Goal: Information Seeking & Learning: Compare options

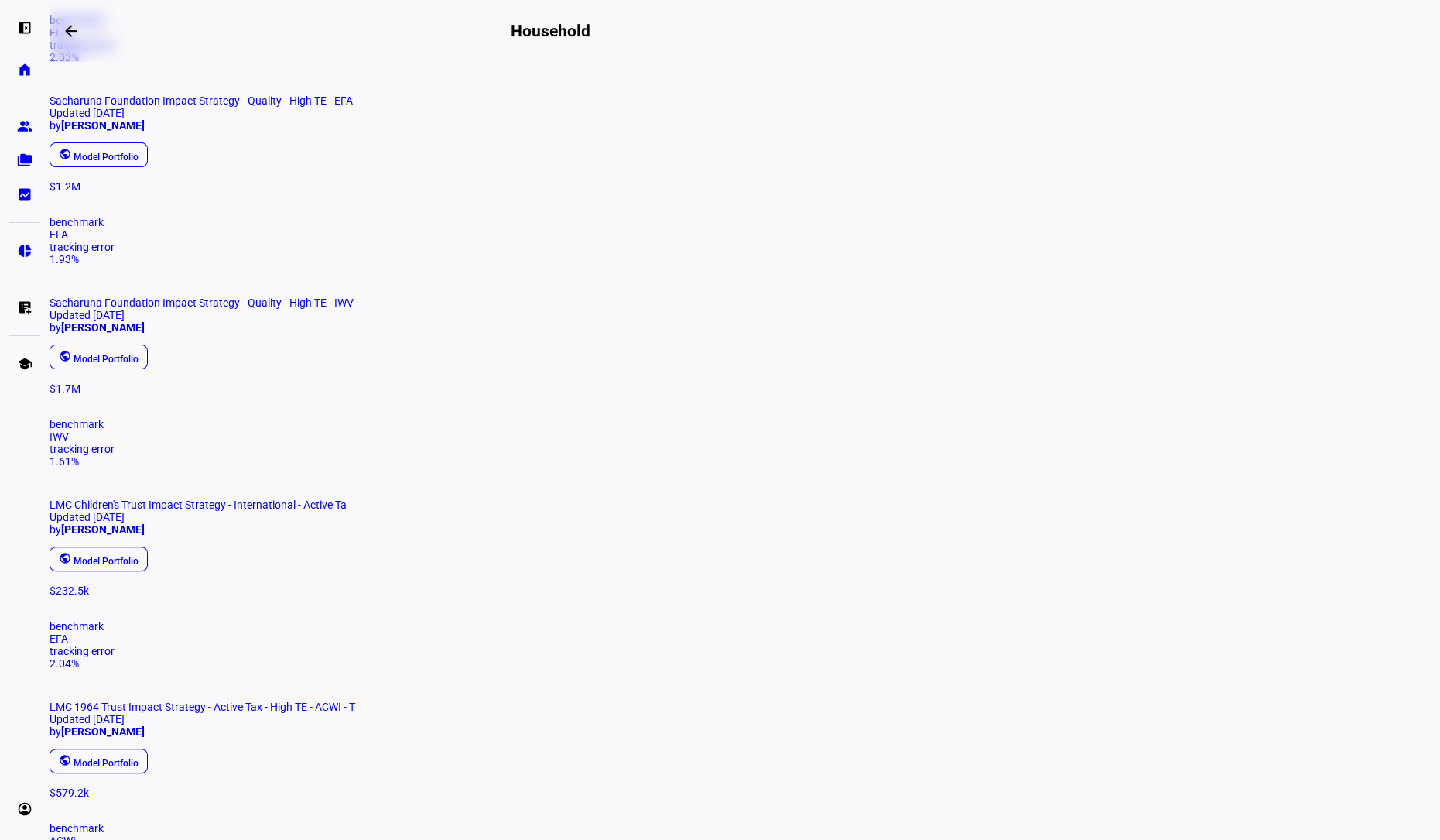
scroll to position [773, 0]
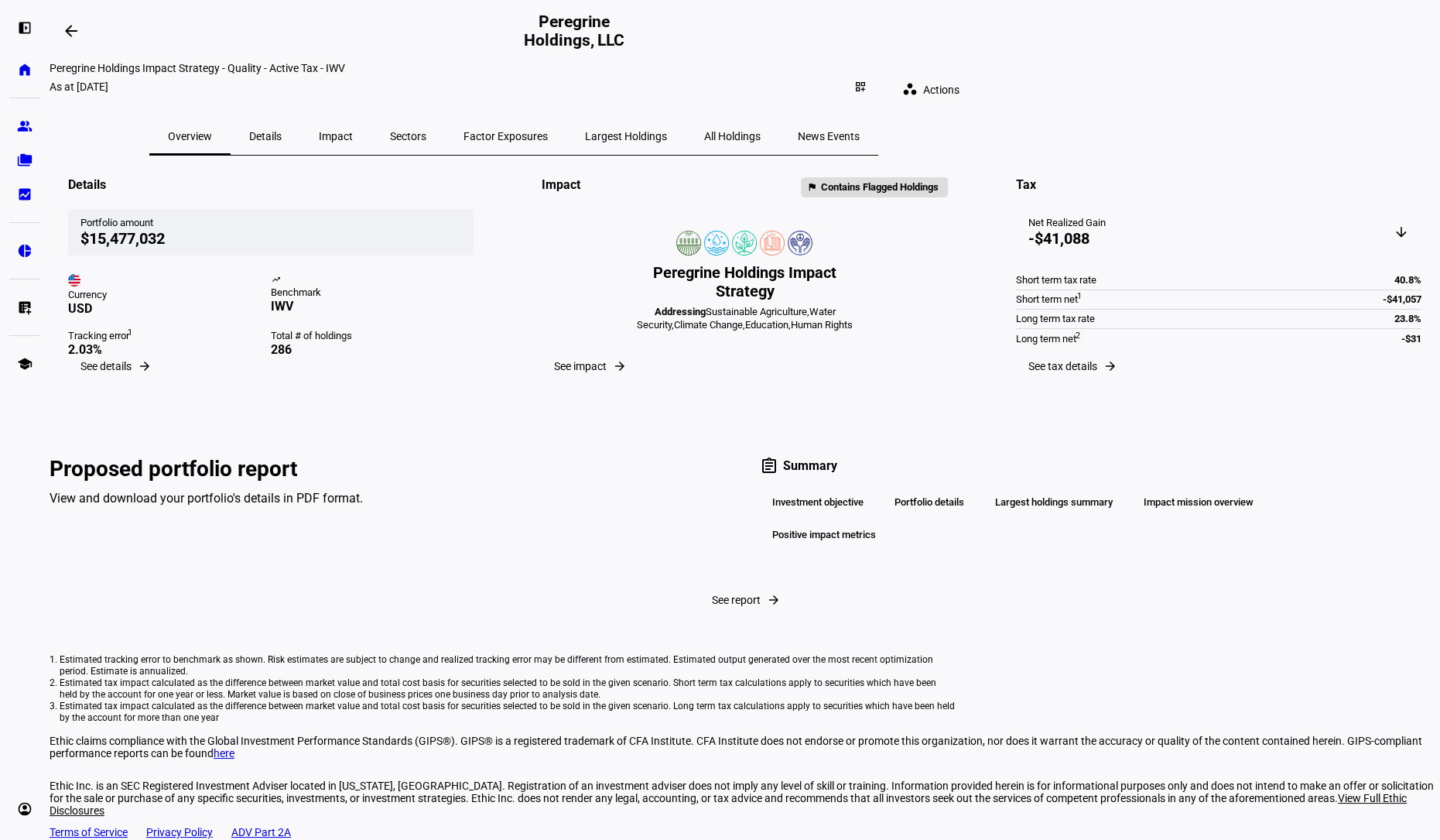
click at [282, 132] on span "Details" at bounding box center [266, 136] width 33 height 37
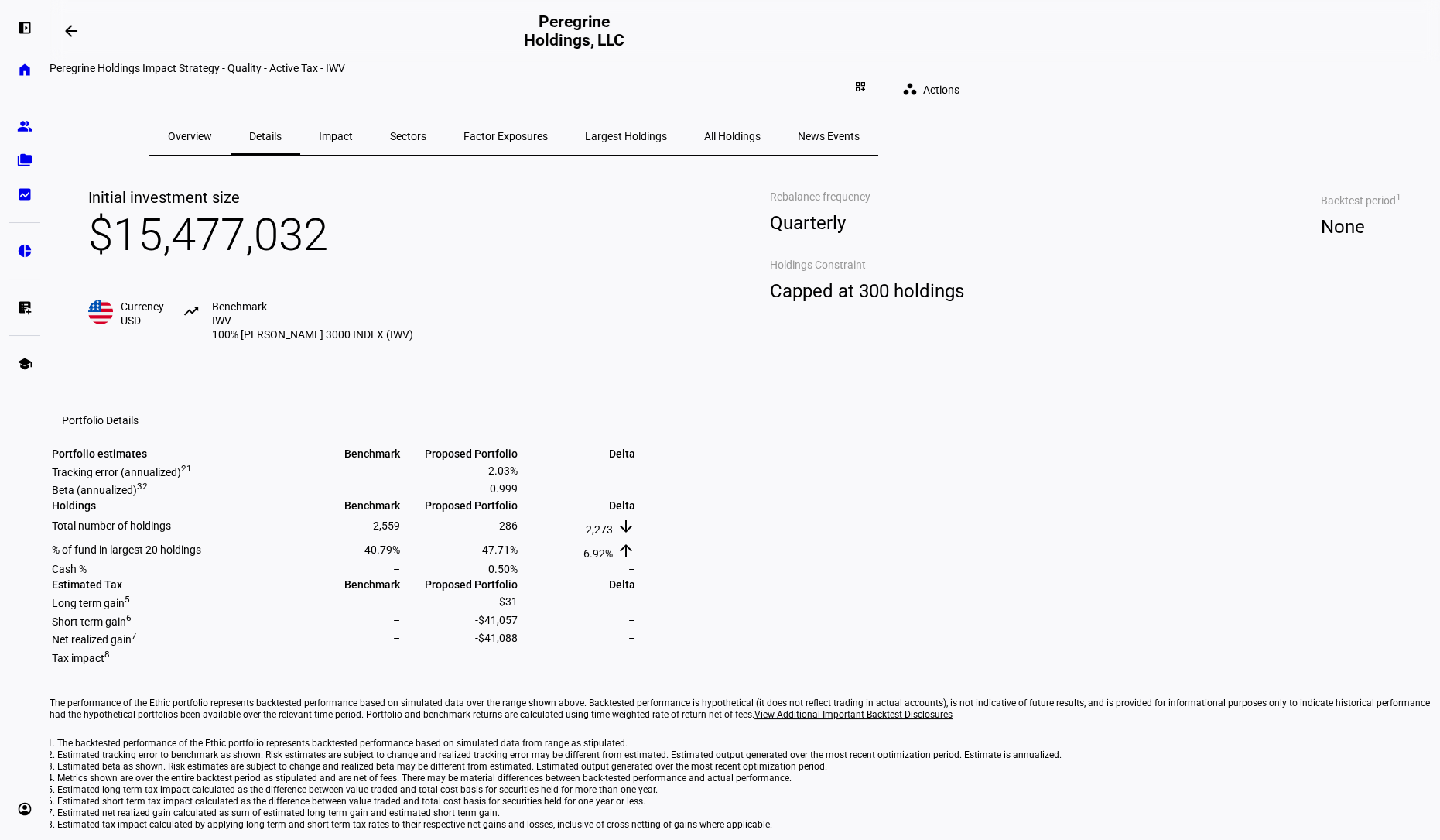
click at [445, 136] on div "Sectors" at bounding box center [408, 136] width 74 height 37
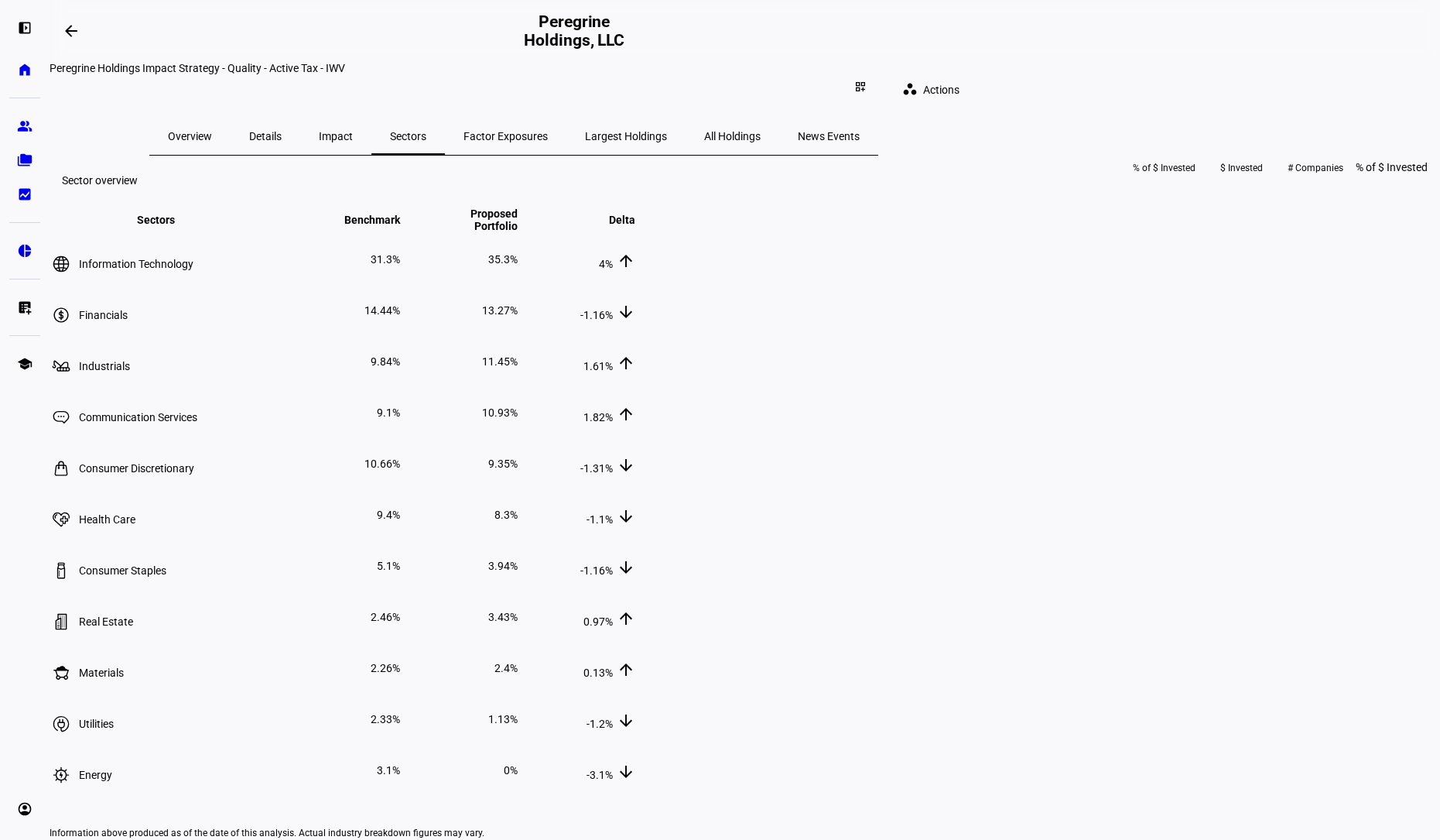
click at [212, 131] on span "Overview" at bounding box center [190, 136] width 45 height 11
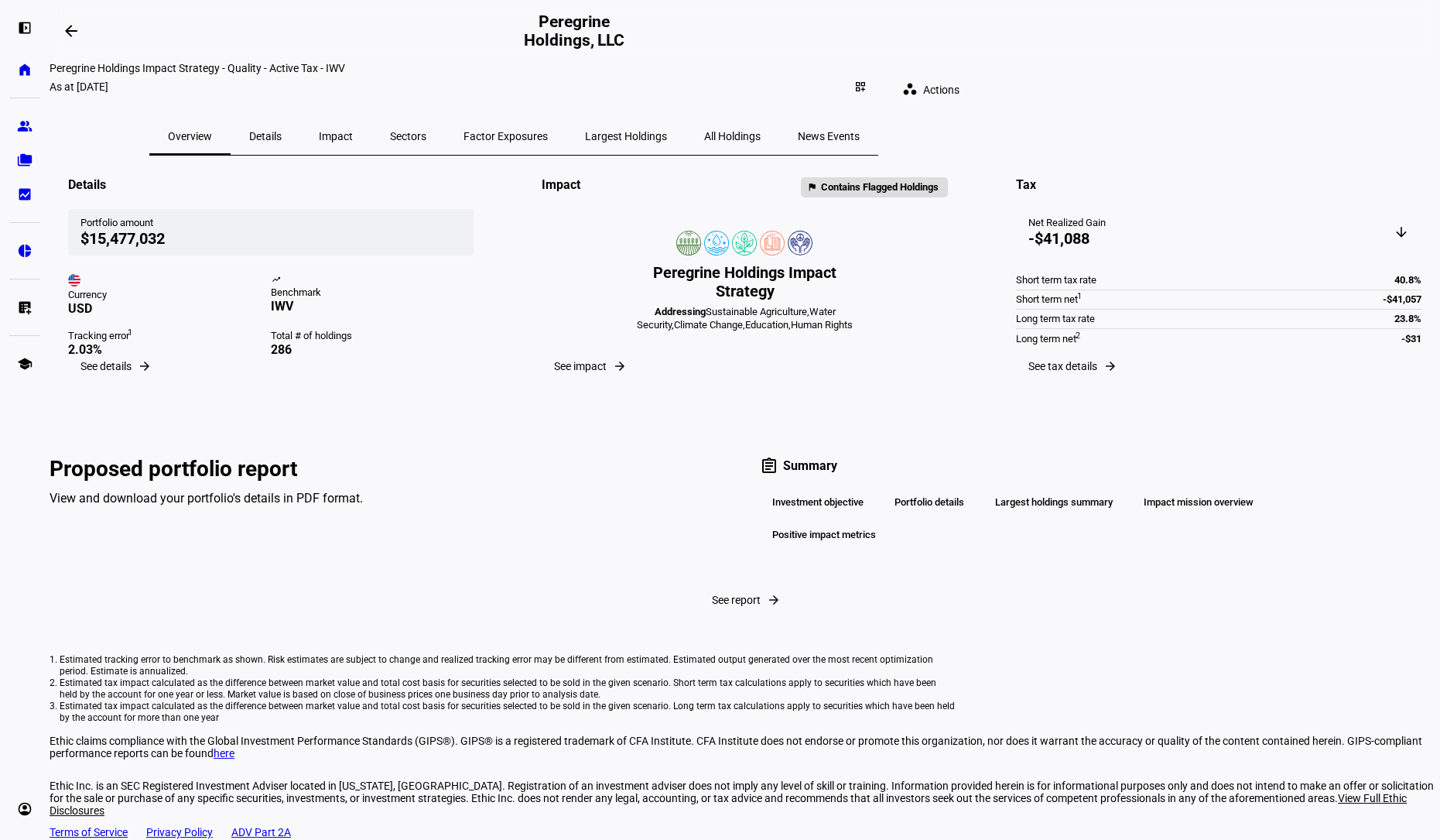
click at [426, 131] on span "Sectors" at bounding box center [409, 136] width 37 height 11
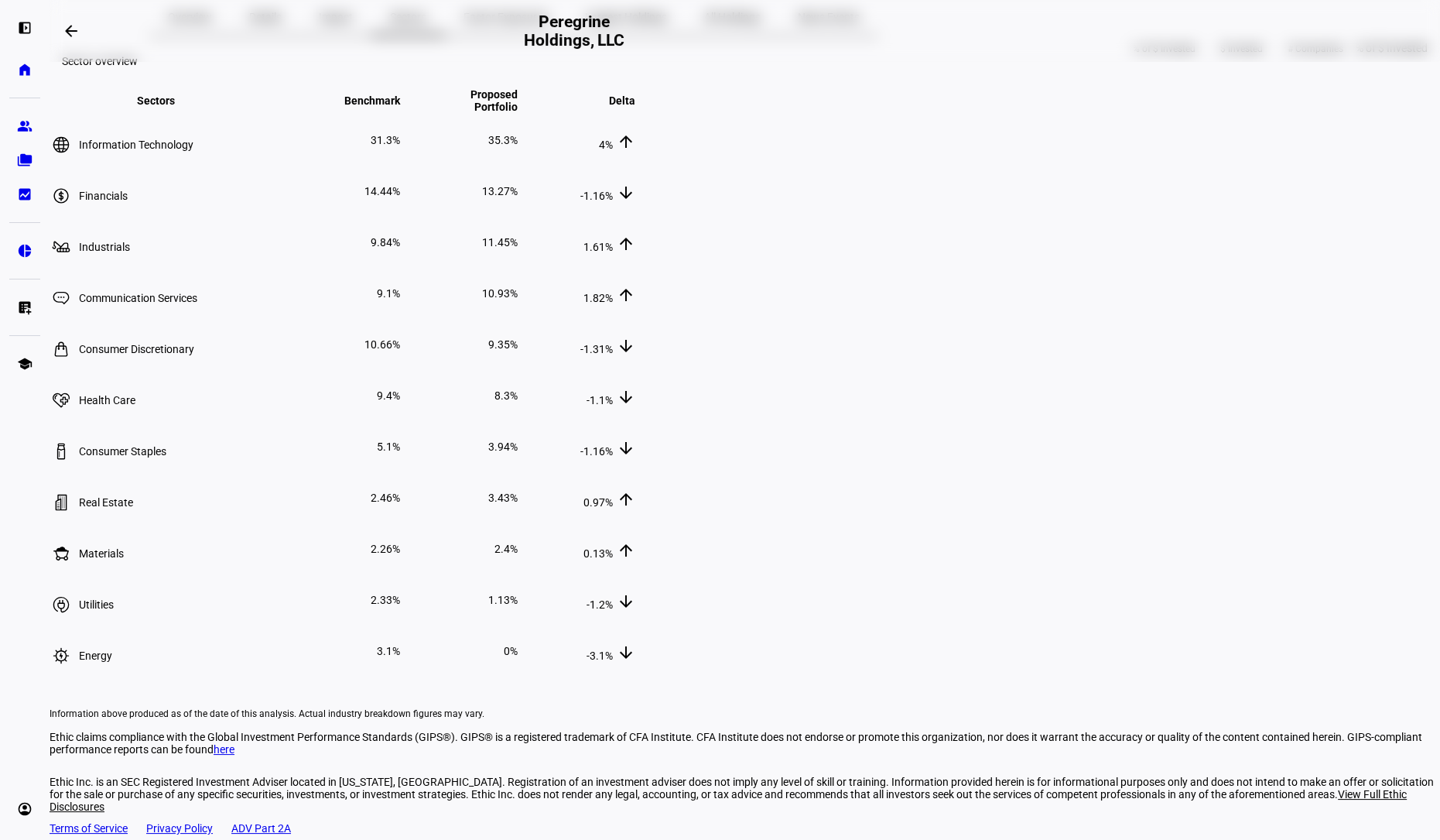
scroll to position [22, 0]
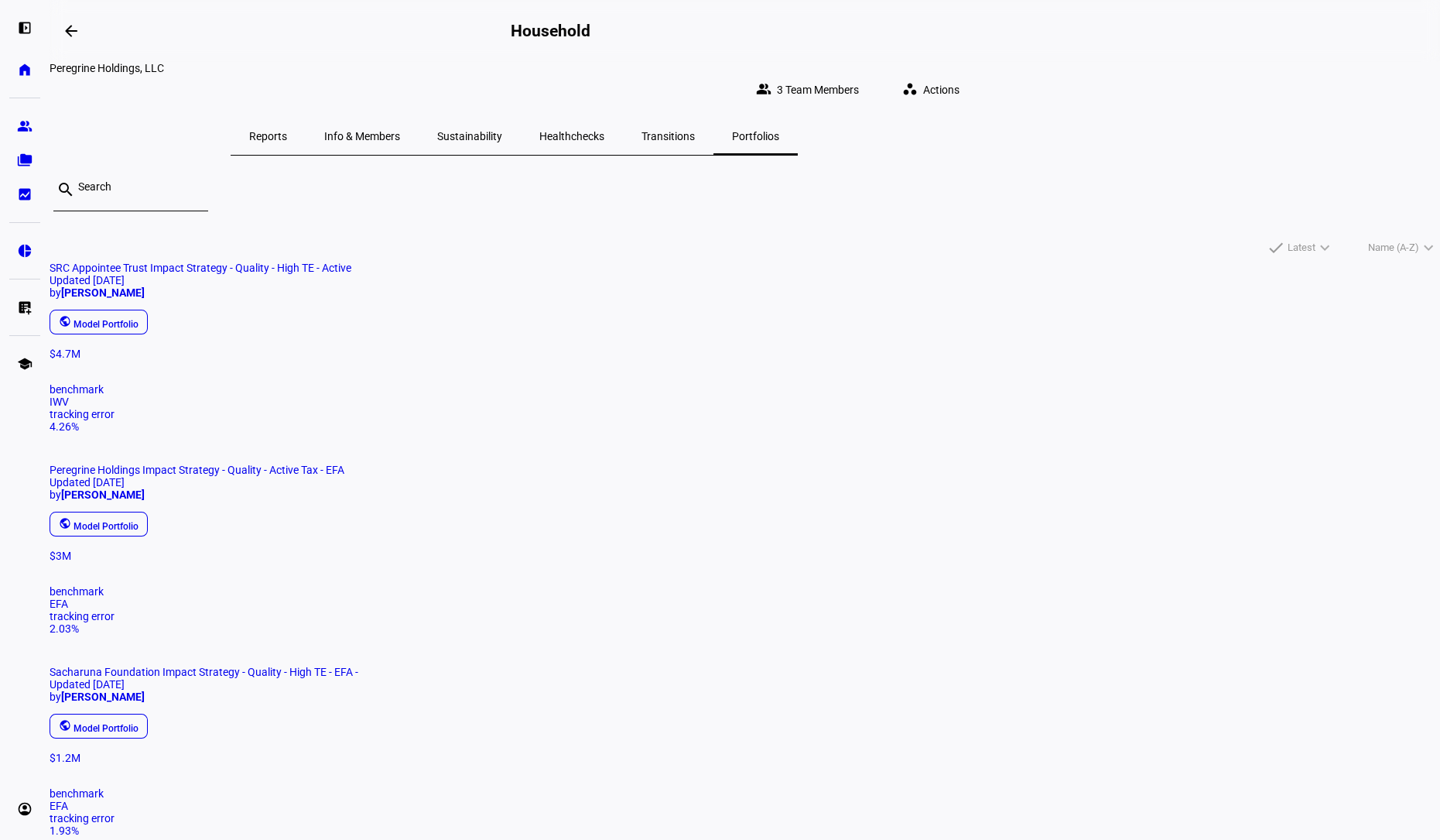
scroll to position [125, 0]
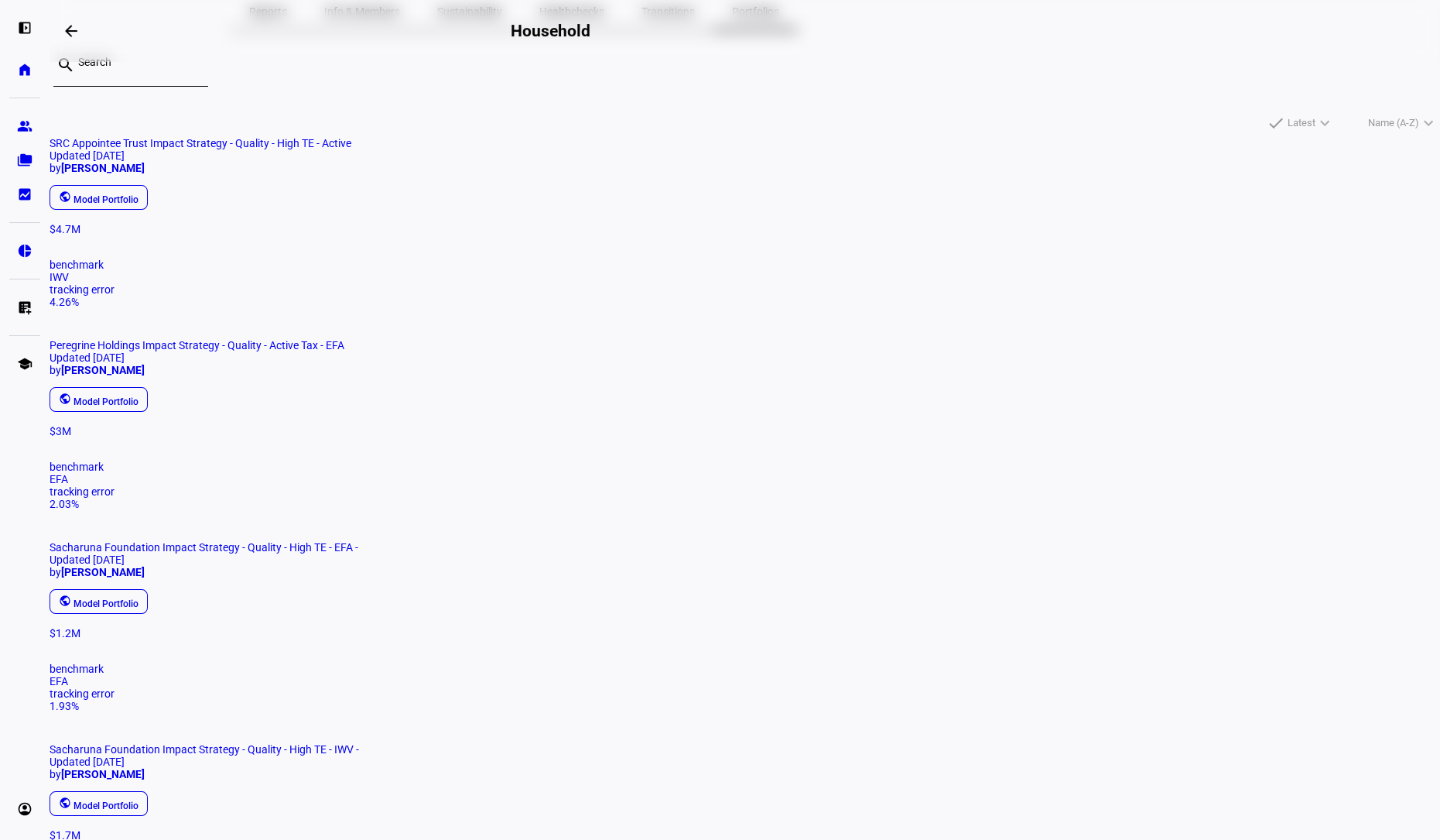
click at [344, 339] on span "Peregrine Holdings Impact Strategy - Quality - Active Tax - EFA" at bounding box center [197, 345] width 295 height 13
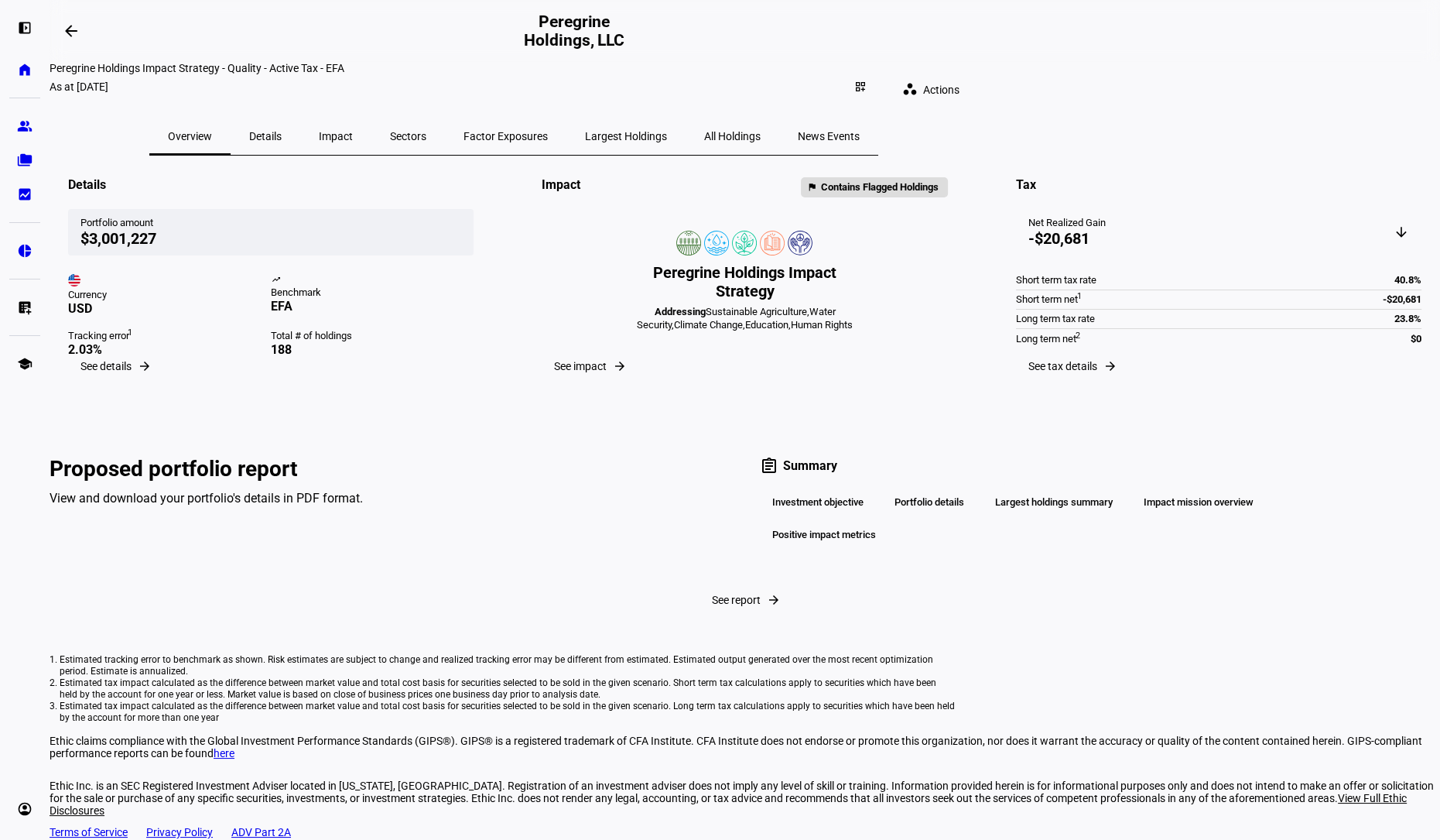
click at [426, 131] on span "Sectors" at bounding box center [409, 136] width 37 height 11
